Goal: Task Accomplishment & Management: Use online tool/utility

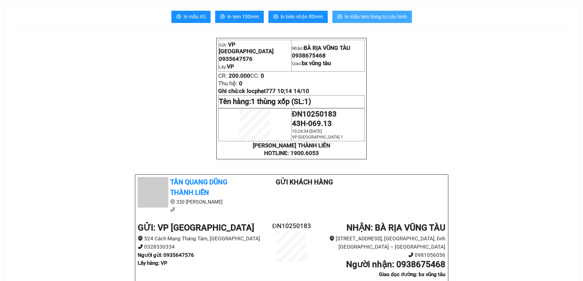
click at [388, 16] on span "In mẫu tem hàng tự cấu hình" at bounding box center [375, 17] width 62 height 8
click at [392, 13] on button "In mẫu tem hàng tự cấu hình" at bounding box center [372, 17] width 80 height 12
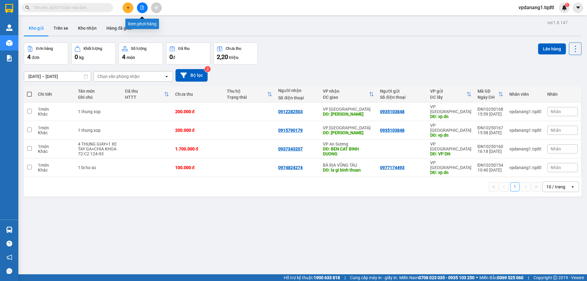
click at [144, 6] on icon "file-add" at bounding box center [142, 8] width 4 height 4
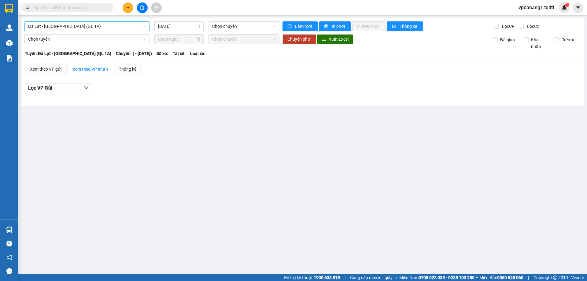
click at [95, 26] on span "Đà Lạt - [GEOGRAPHIC_DATA] (QL 1A)" at bounding box center [87, 26] width 118 height 9
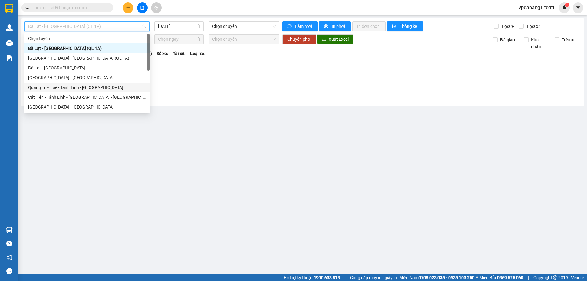
scroll to position [31, 0]
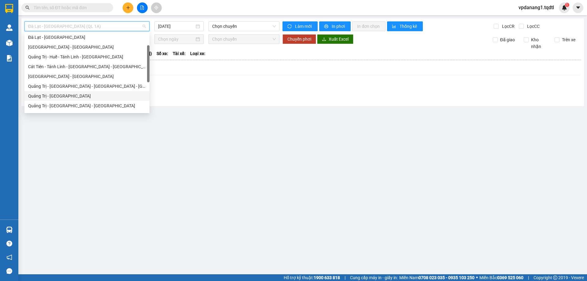
click at [69, 97] on div "Quảng Trị - [GEOGRAPHIC_DATA]" at bounding box center [87, 96] width 118 height 7
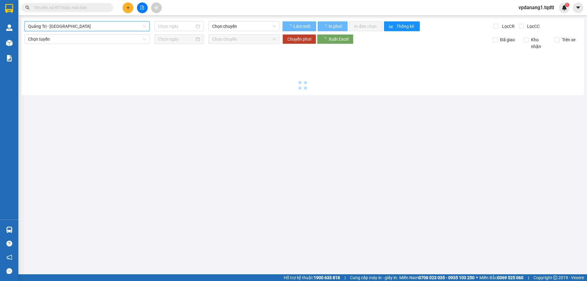
type input "[DATE]"
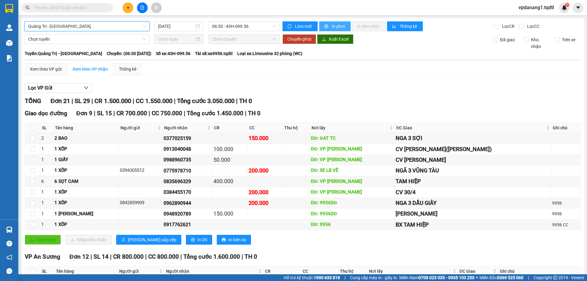
click at [328, 22] on button "In phơi" at bounding box center [335, 26] width 32 height 10
